Goal: Task Accomplishment & Management: Manage account settings

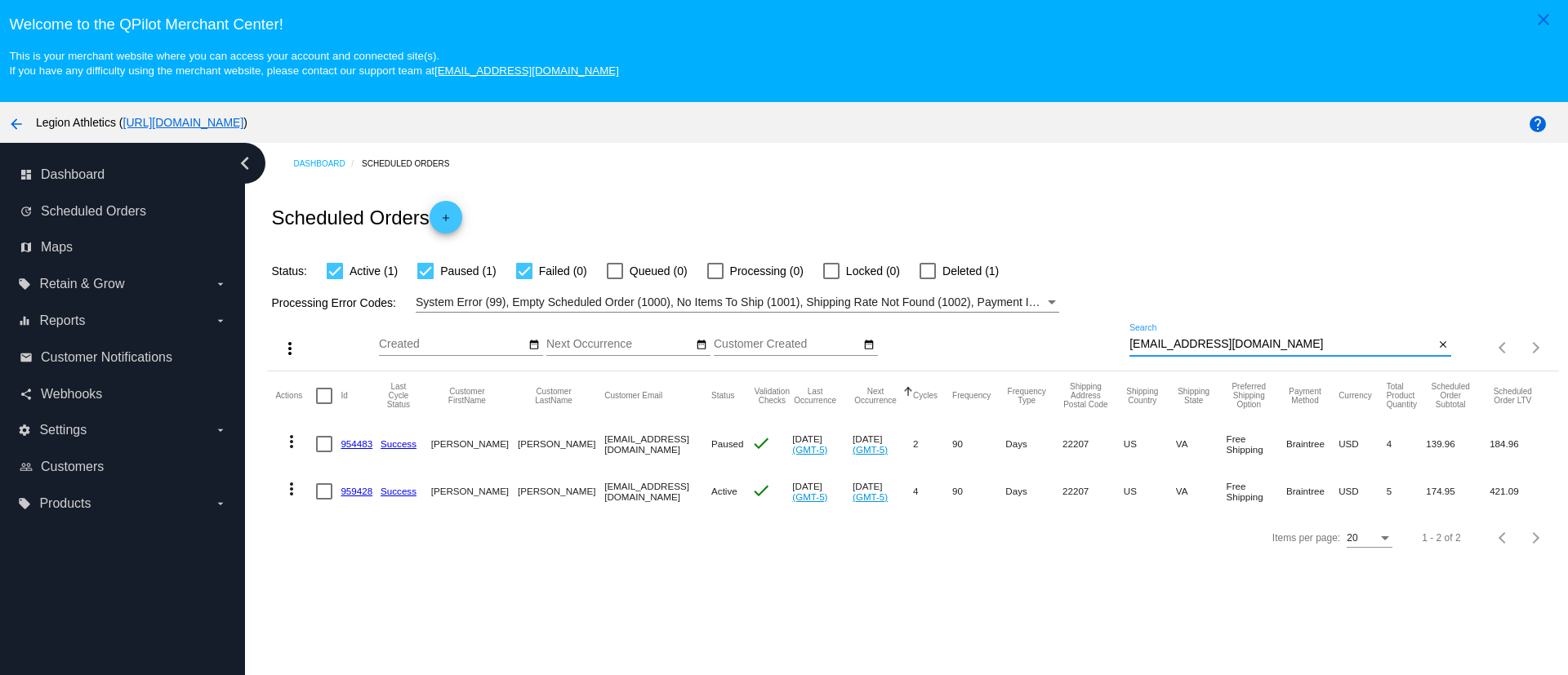
click at [1191, 340] on input "[EMAIL_ADDRESS][DOMAIN_NAME]" at bounding box center [1282, 344] width 305 height 13
paste input "[EMAIL_ADDRESS][DOMAIN_NAME]"
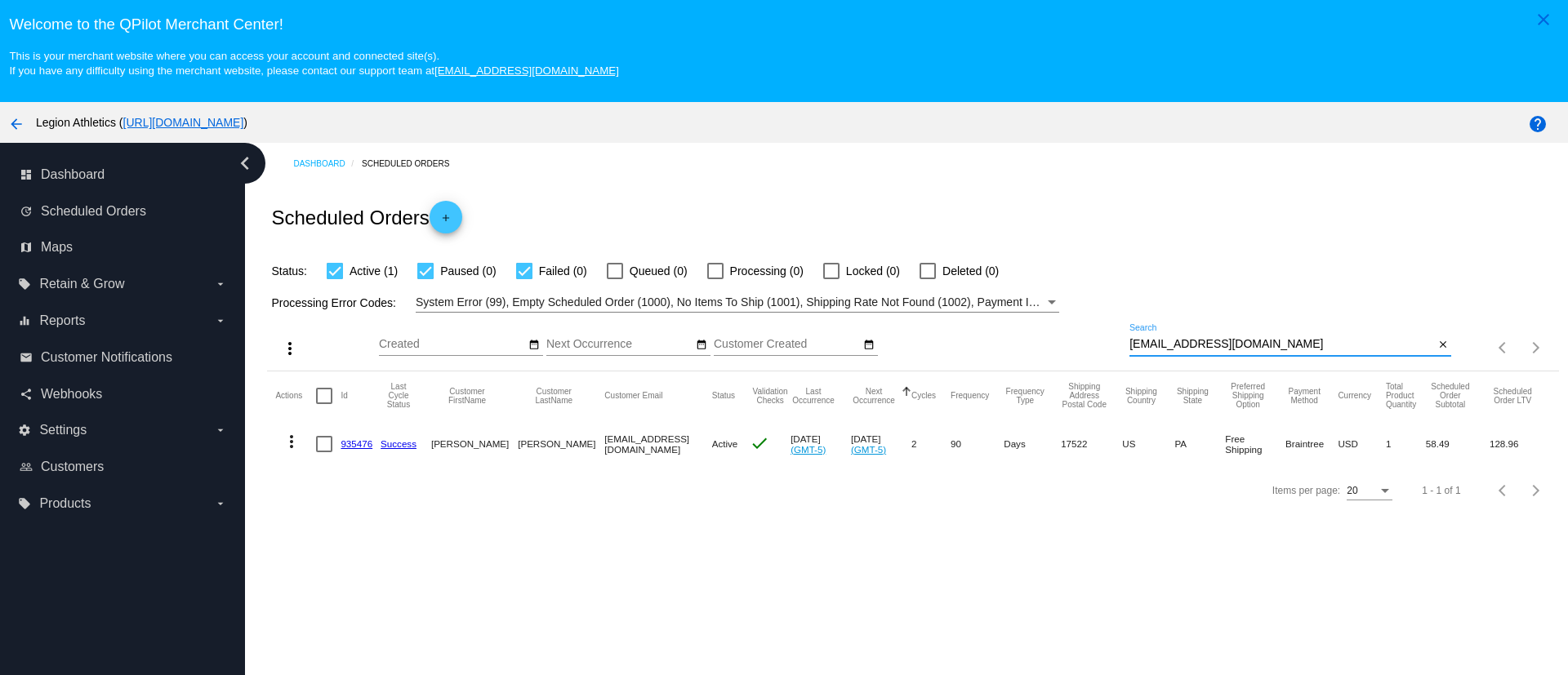
type input "[EMAIL_ADDRESS][DOMAIN_NAME]"
click at [290, 448] on mat-icon "more_vert" at bounding box center [291, 442] width 19 height 19
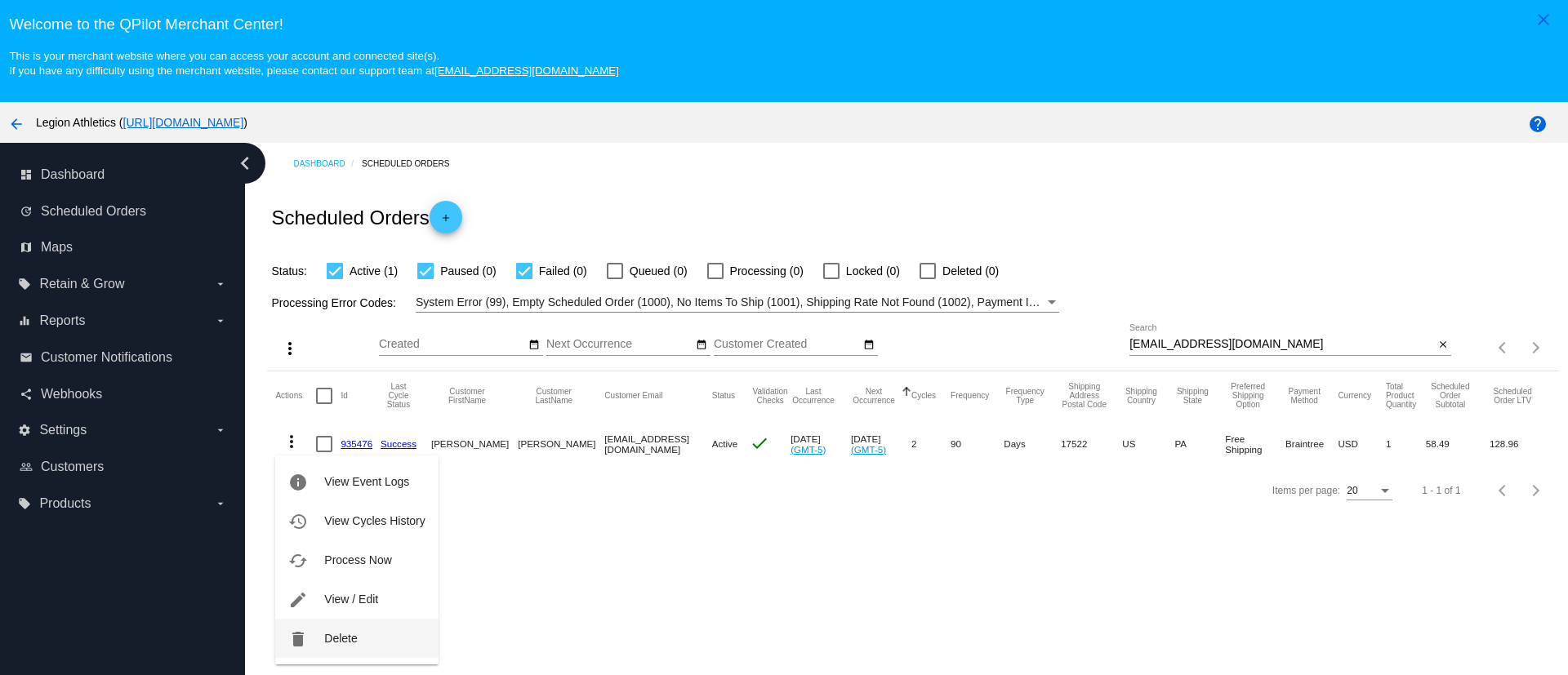
click at [370, 650] on button "delete Delete" at bounding box center [357, 638] width 163 height 39
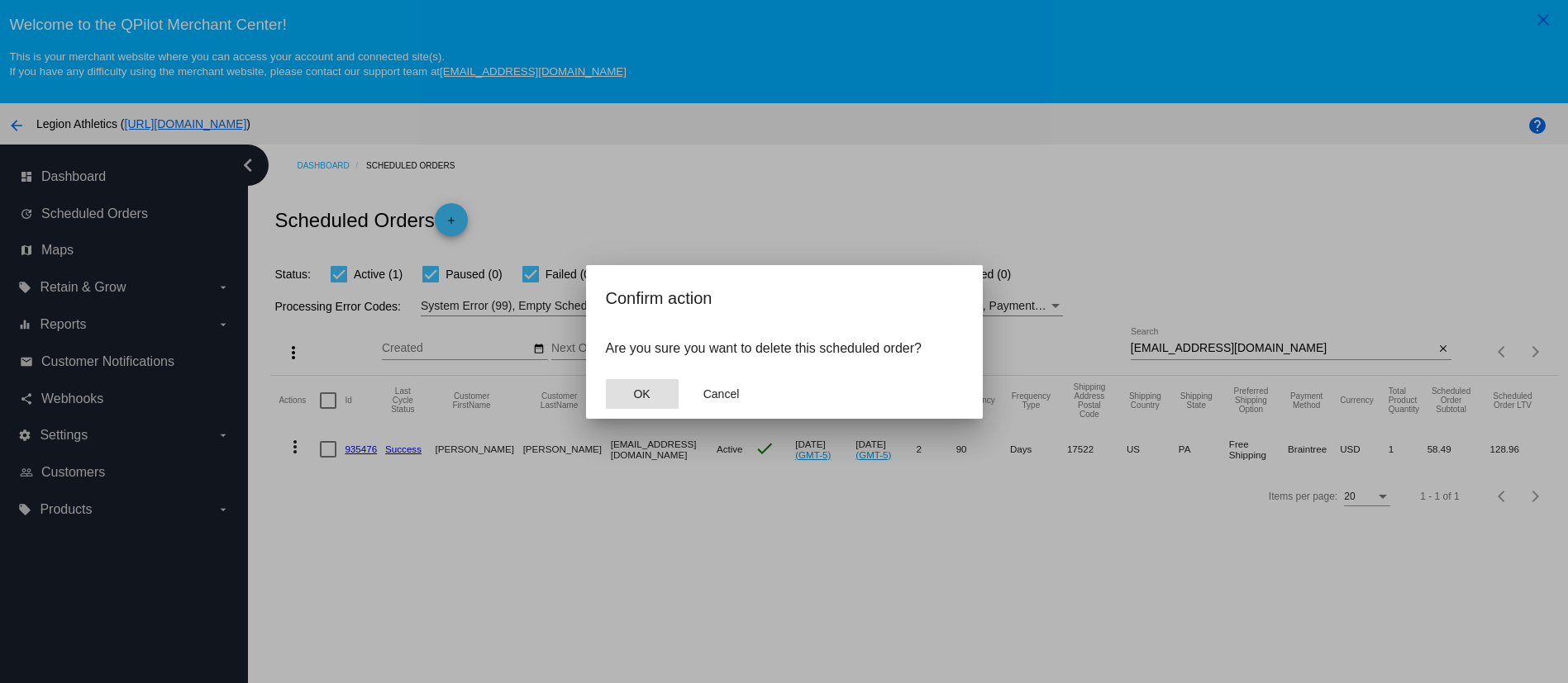
click at [661, 389] on button "OK" at bounding box center [642, 394] width 73 height 30
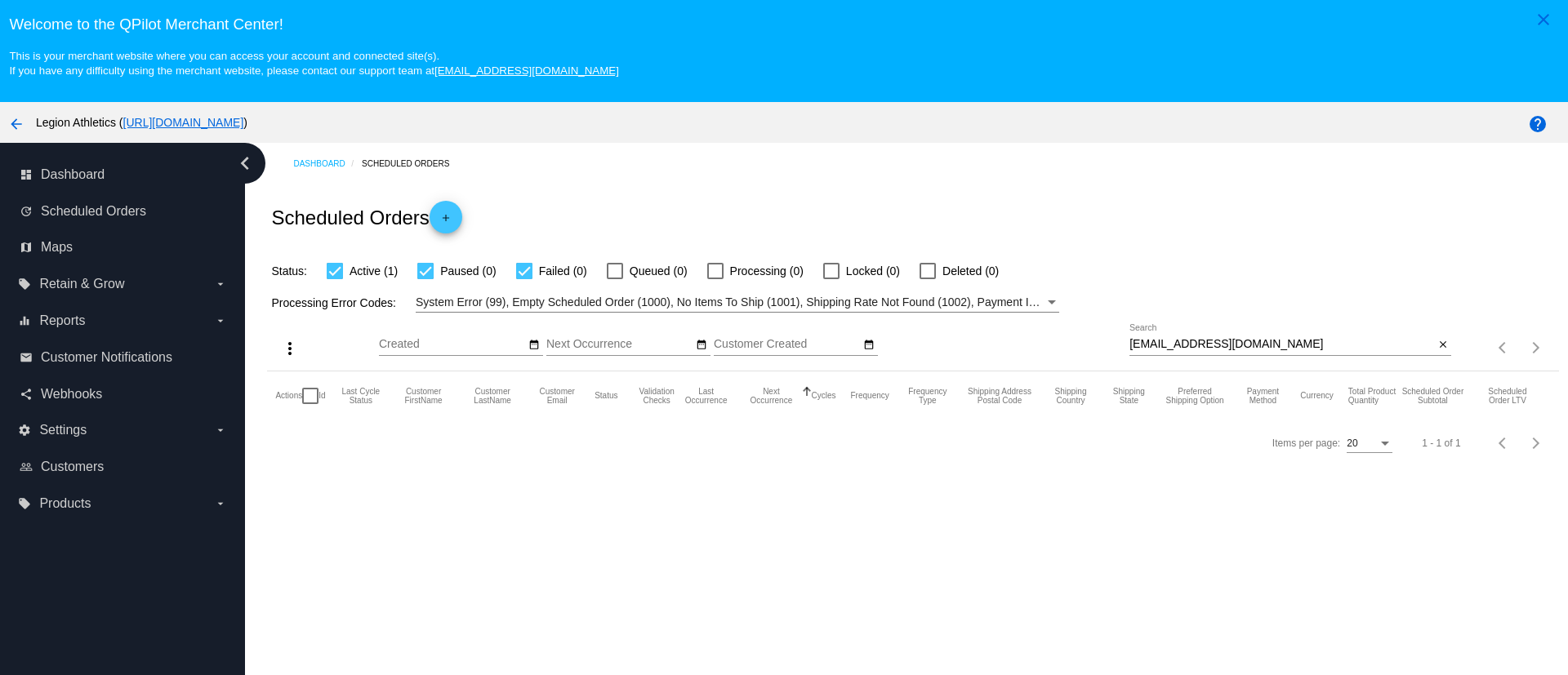
click at [1215, 333] on div "[EMAIL_ADDRESS][DOMAIN_NAME] Search" at bounding box center [1282, 340] width 305 height 31
click at [1214, 333] on div "[EMAIL_ADDRESS][DOMAIN_NAME] Search" at bounding box center [1282, 340] width 305 height 31
click at [1214, 338] on input "[EMAIL_ADDRESS][DOMAIN_NAME]" at bounding box center [1282, 344] width 305 height 13
click at [1174, 349] on input "[EMAIL_ADDRESS][DOMAIN_NAME]" at bounding box center [1282, 344] width 305 height 13
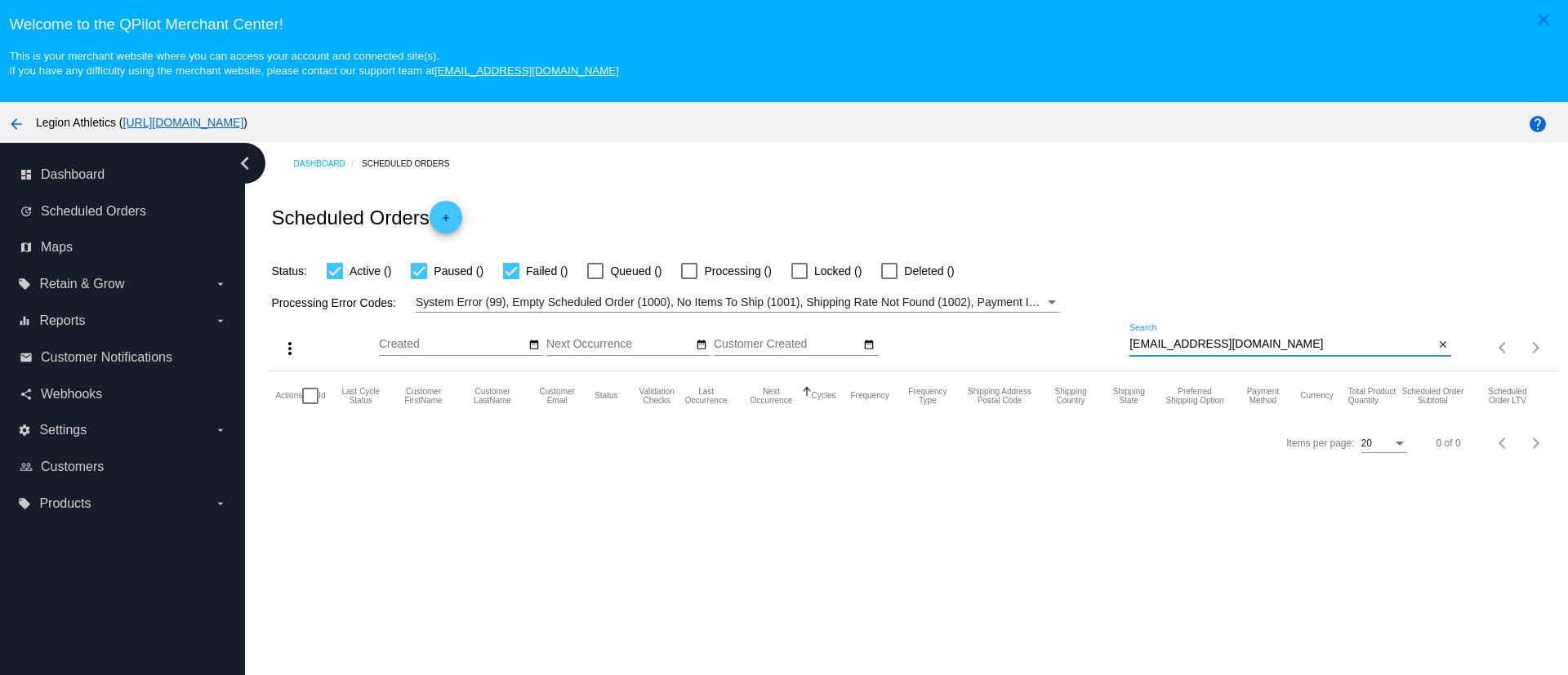
paste input "@gmail.com"
click at [1145, 339] on input "marinicole37@gmail.com@gmail.com" at bounding box center [1282, 344] width 305 height 13
type input "marinicole37@gmail.com@gmail.com"
click at [1145, 371] on mat-table "Actions Id Last Cycle Status Customer FirstName Customer LastName Customer Emai…" at bounding box center [912, 395] width 1291 height 49
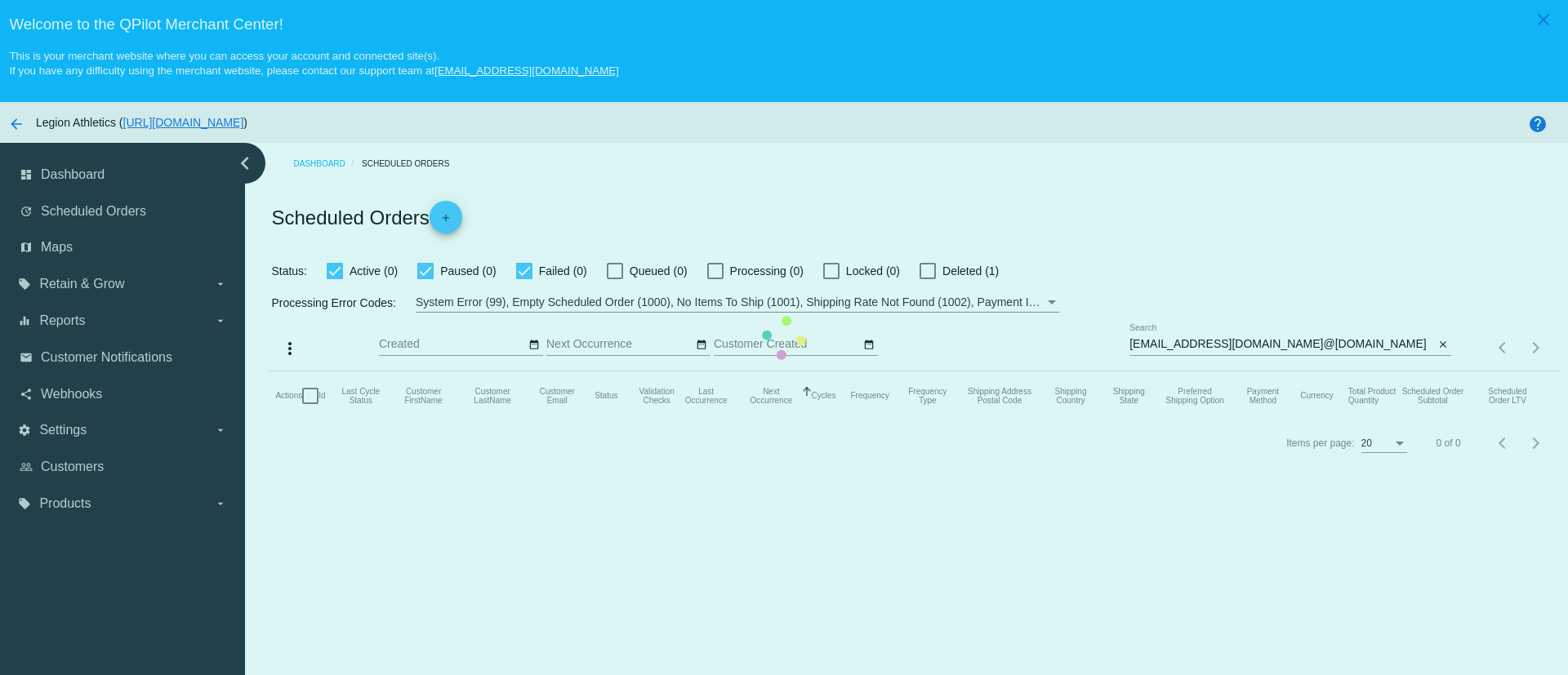
click at [1163, 371] on mat-table "Actions Id Last Cycle Status Customer FirstName Customer LastName Customer Emai…" at bounding box center [912, 395] width 1291 height 49
